Goal: Register for event/course

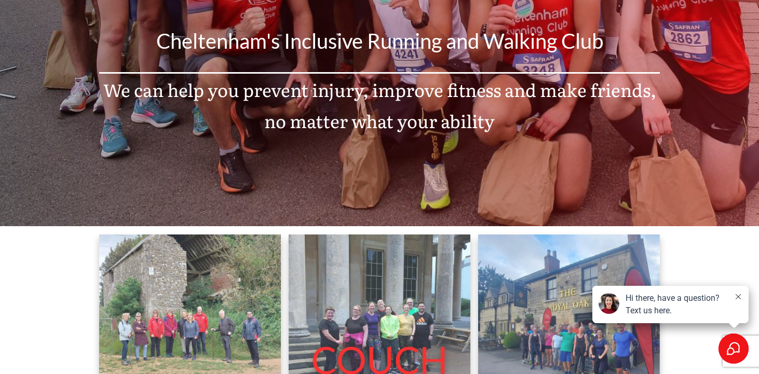
scroll to position [196, 0]
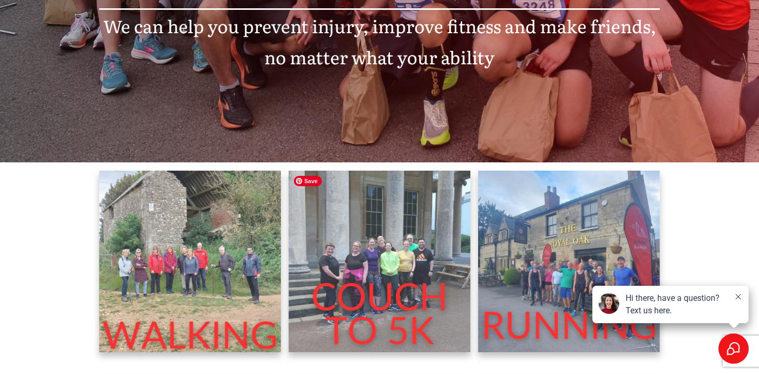
click at [347, 262] on img at bounding box center [380, 262] width 182 height 182
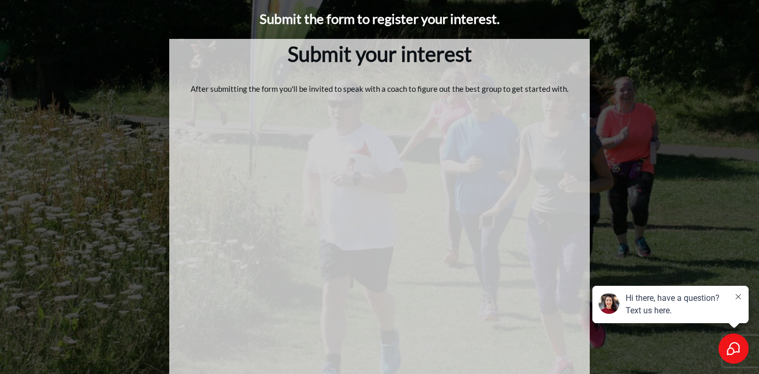
scroll to position [157, 0]
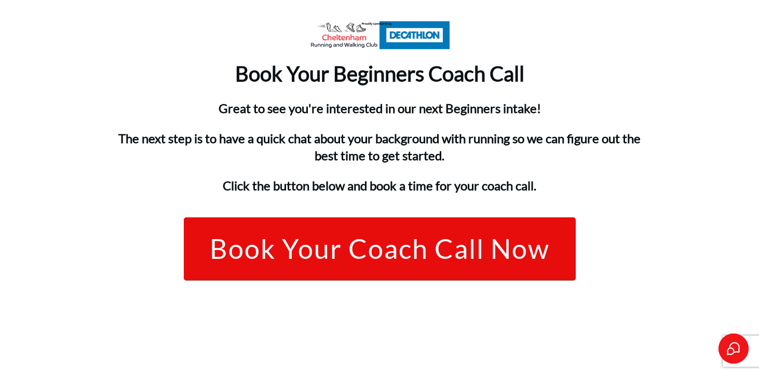
click at [395, 248] on span "Book Your Coach Call Now" at bounding box center [380, 249] width 340 height 30
